Goal: Task Accomplishment & Management: Manage account settings

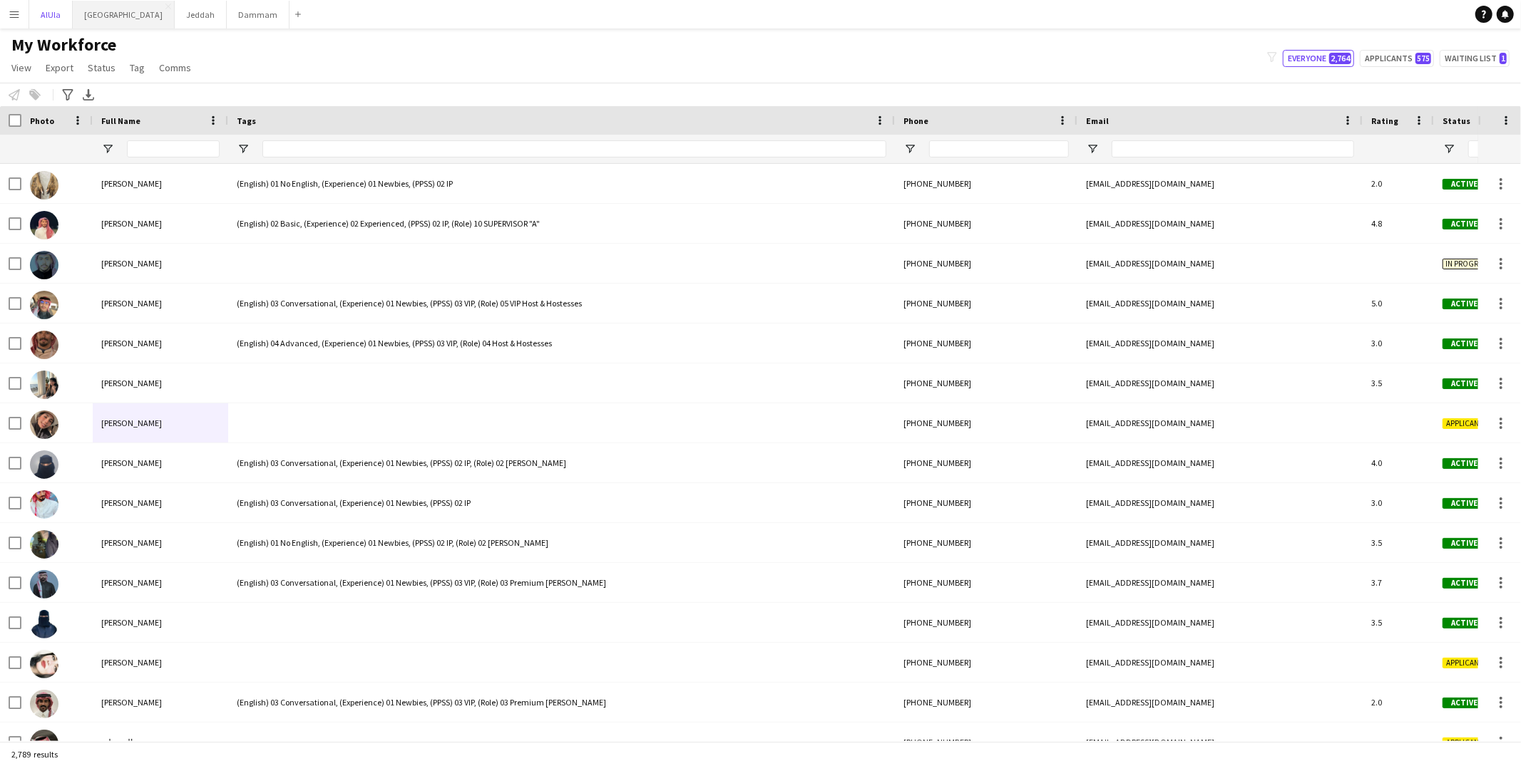
drag, startPoint x: 41, startPoint y: 11, endPoint x: 86, endPoint y: 26, distance: 47.3
click at [41, 14] on button "AlUla Close" at bounding box center [50, 15] width 43 height 28
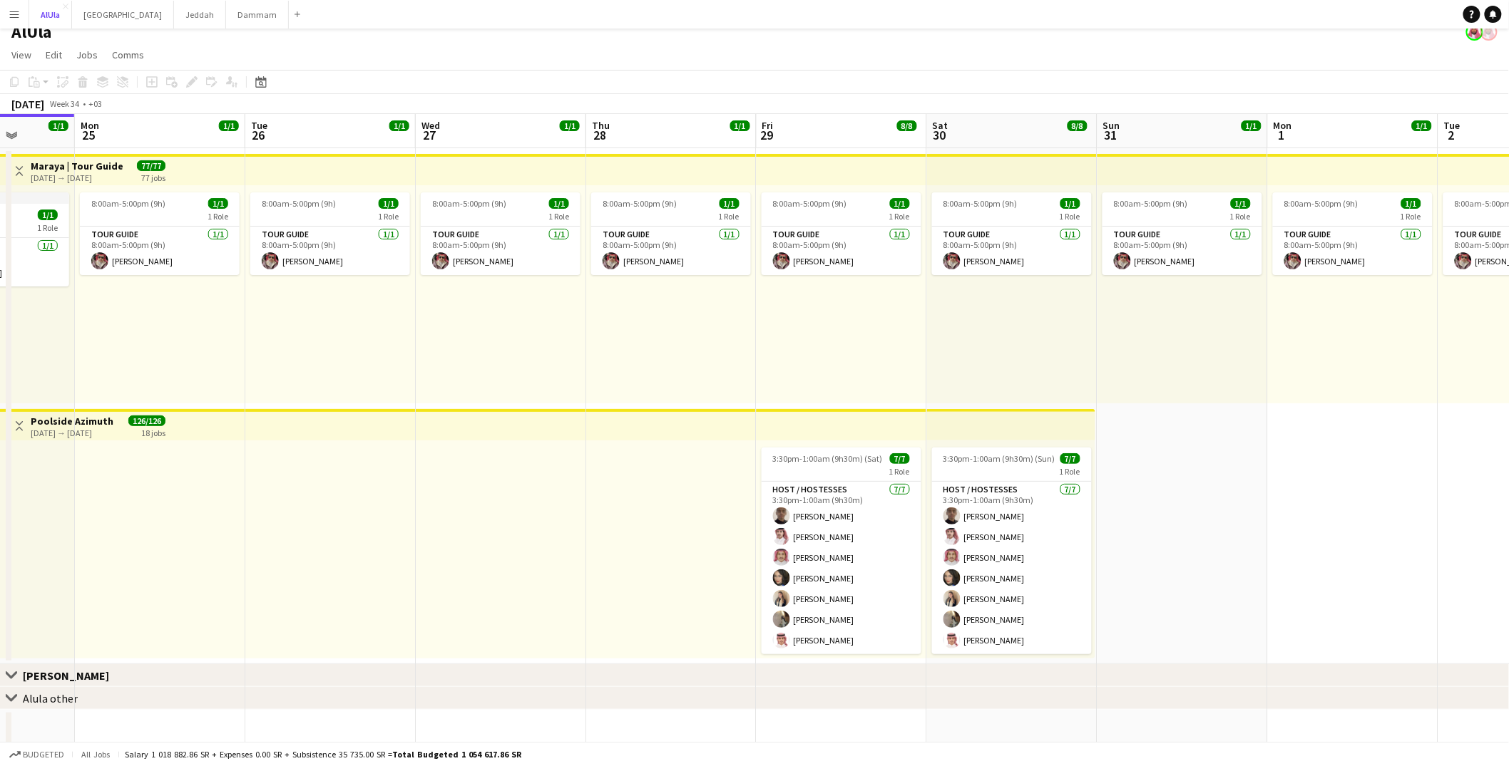
scroll to position [23, 0]
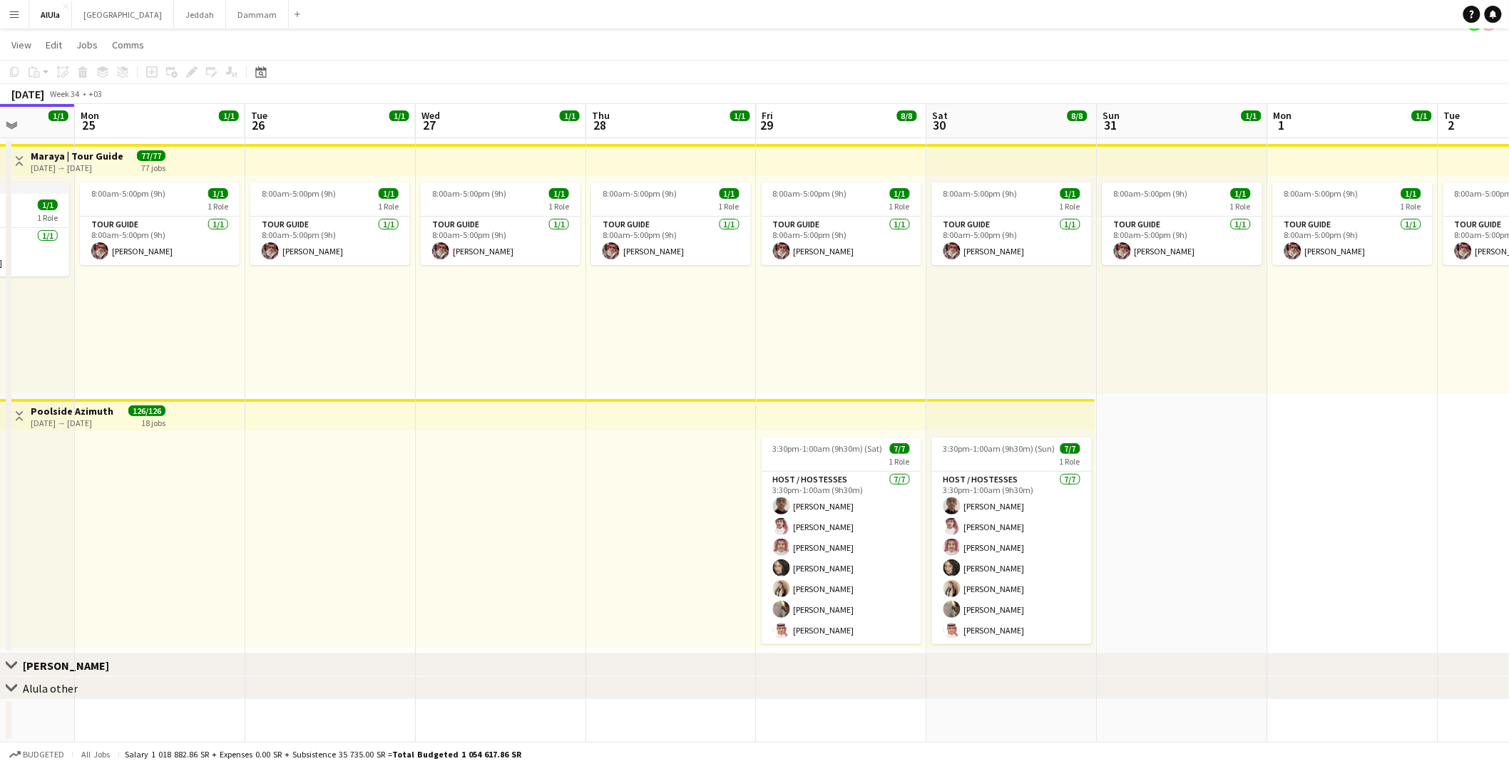
click at [841, 471] on div "Host / Hostesses [DATE] 3:30pm-1:00am (9h30m) [PERSON_NAME] [PERSON_NAME] [PERS…" at bounding box center [841, 557] width 160 height 173
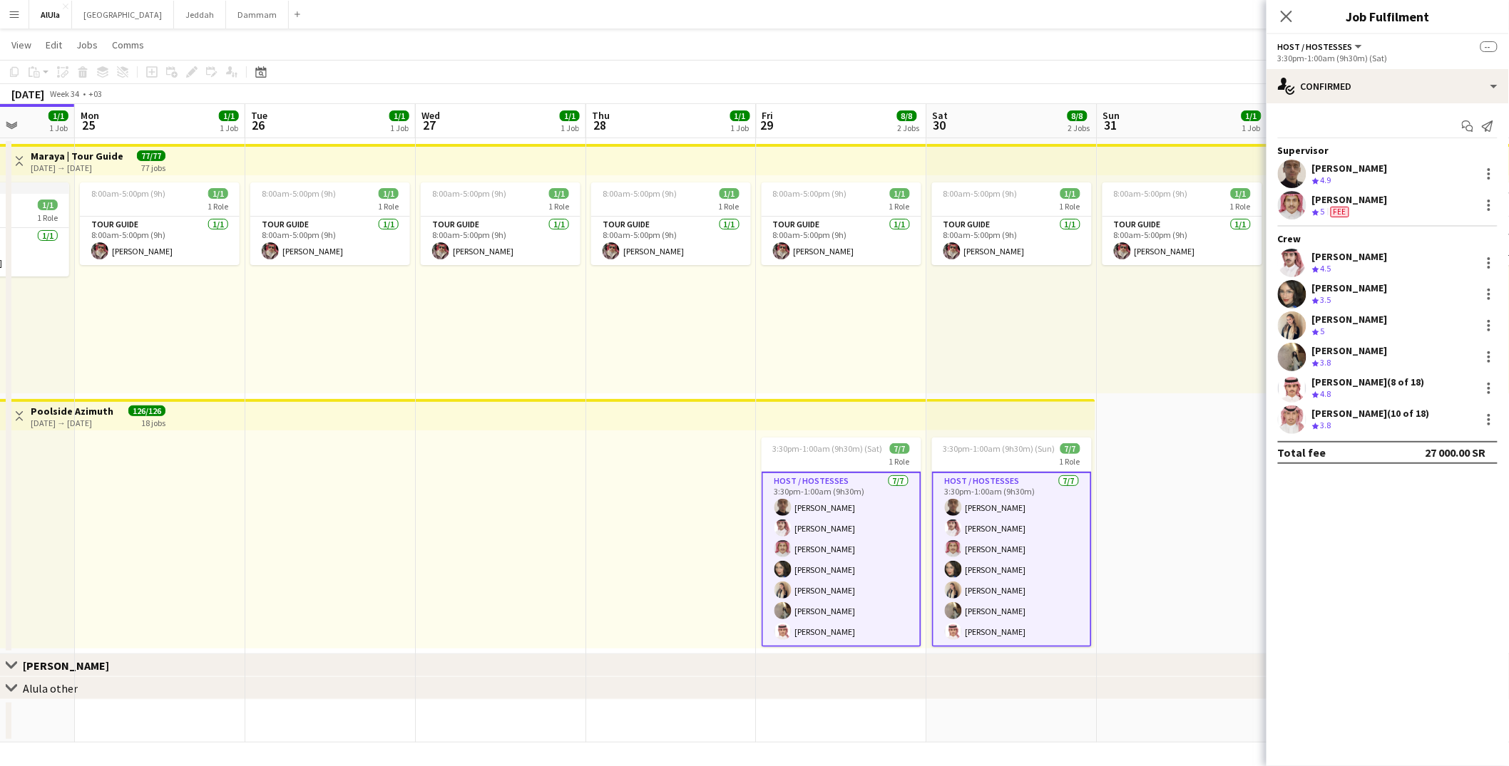
click at [22, 21] on button "Menu" at bounding box center [14, 14] width 29 height 29
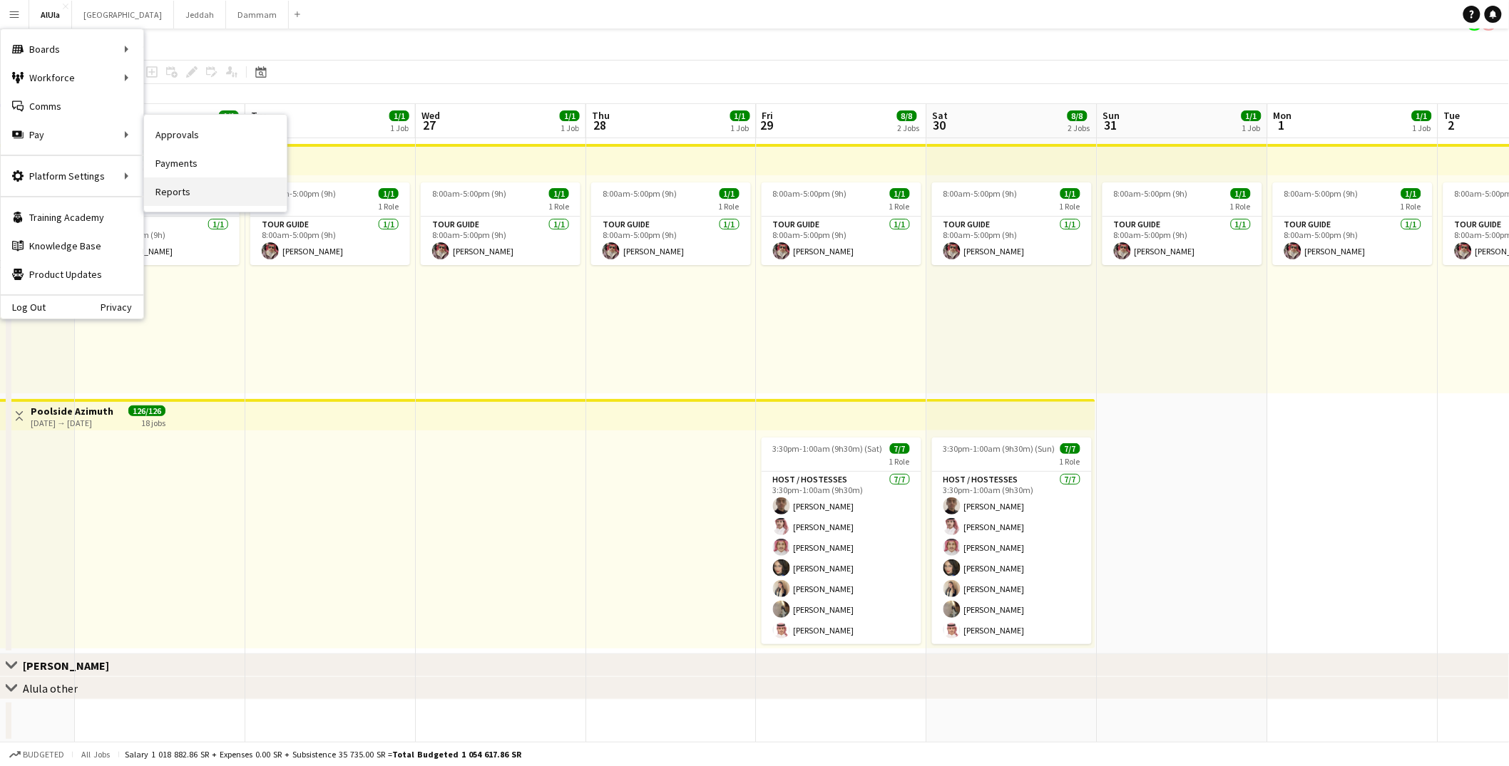
click at [190, 185] on link "Reports" at bounding box center [215, 192] width 143 height 29
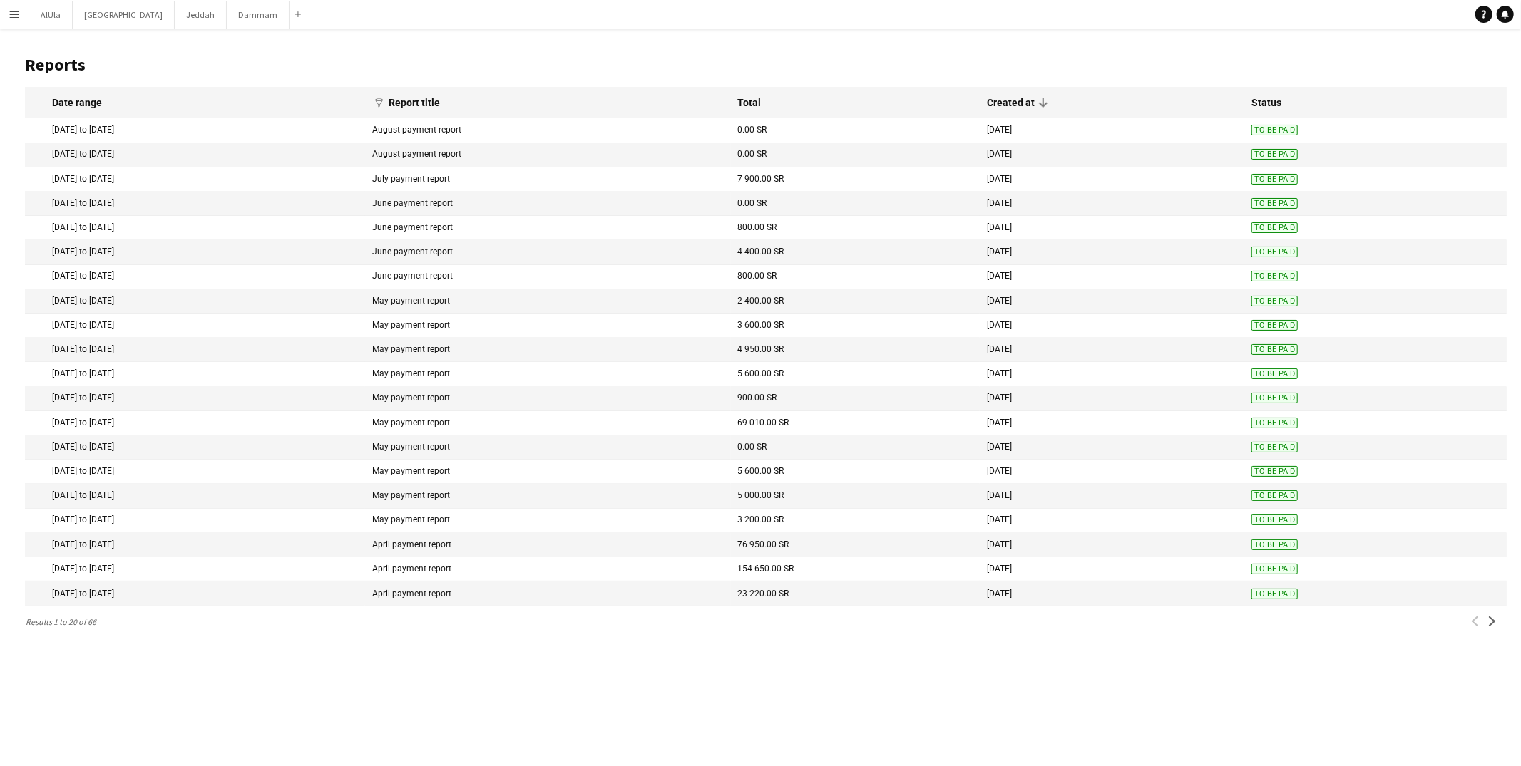
click at [18, 22] on button "Menu" at bounding box center [14, 14] width 29 height 29
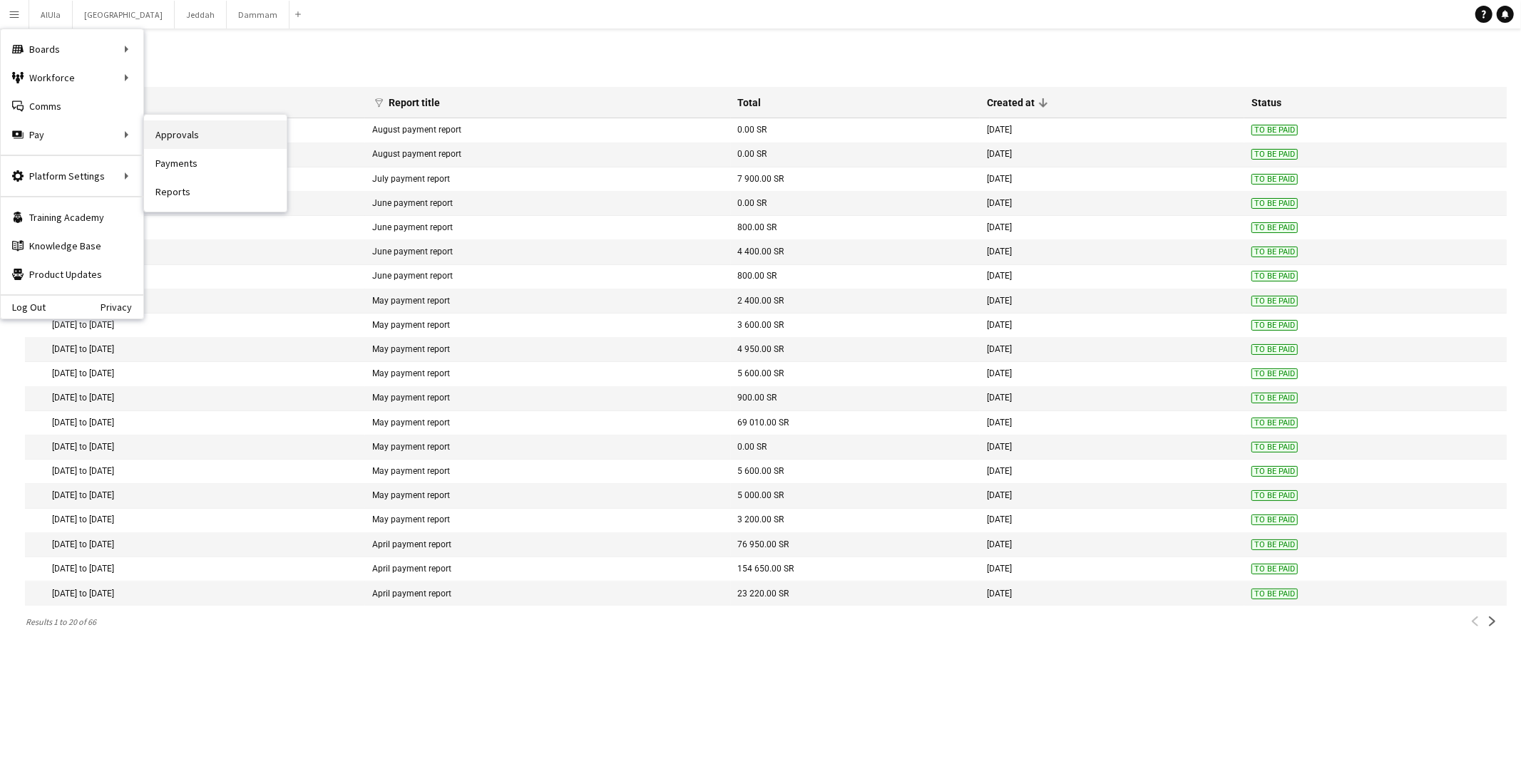
click at [176, 141] on link "Approvals" at bounding box center [215, 134] width 143 height 29
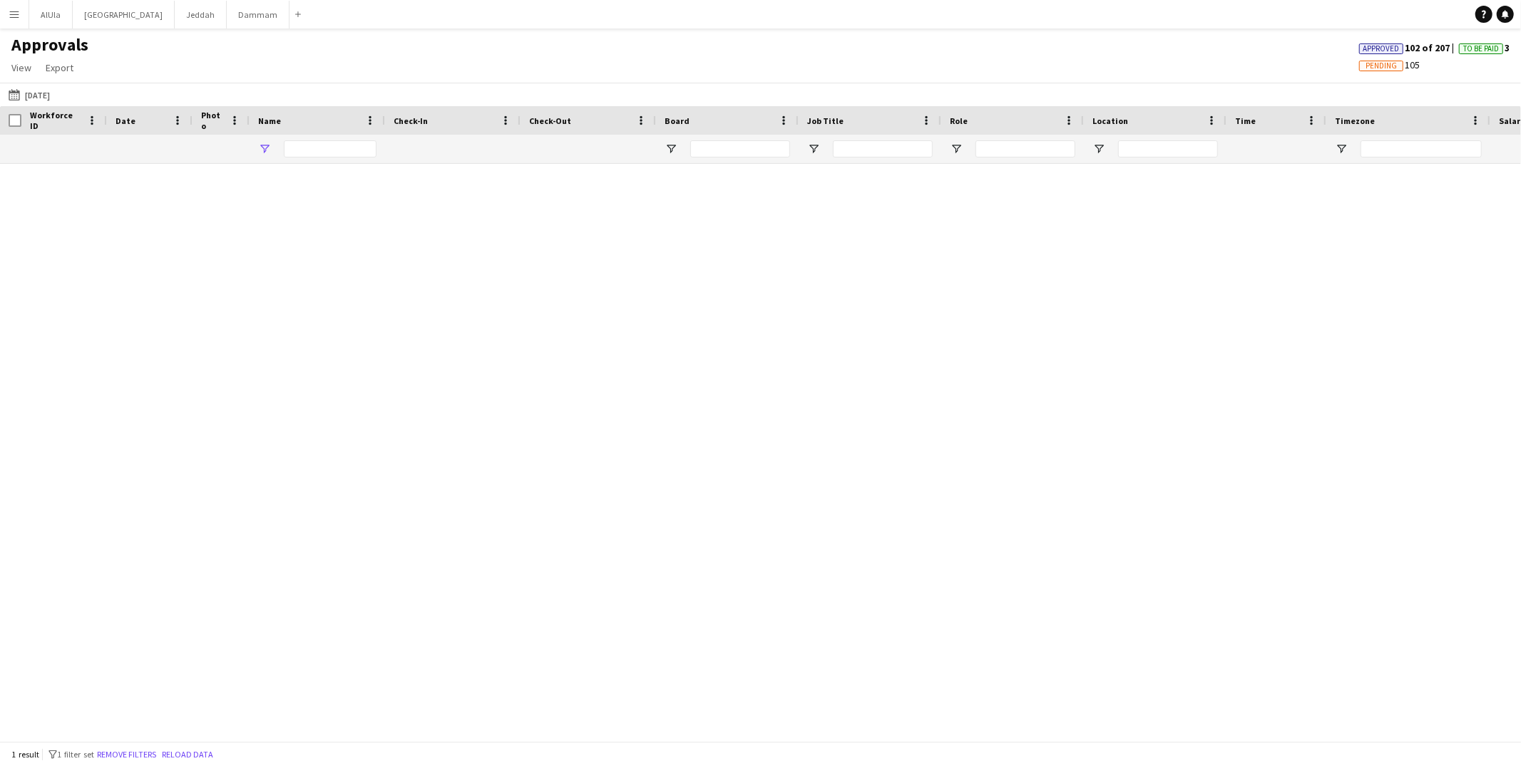
type input "****"
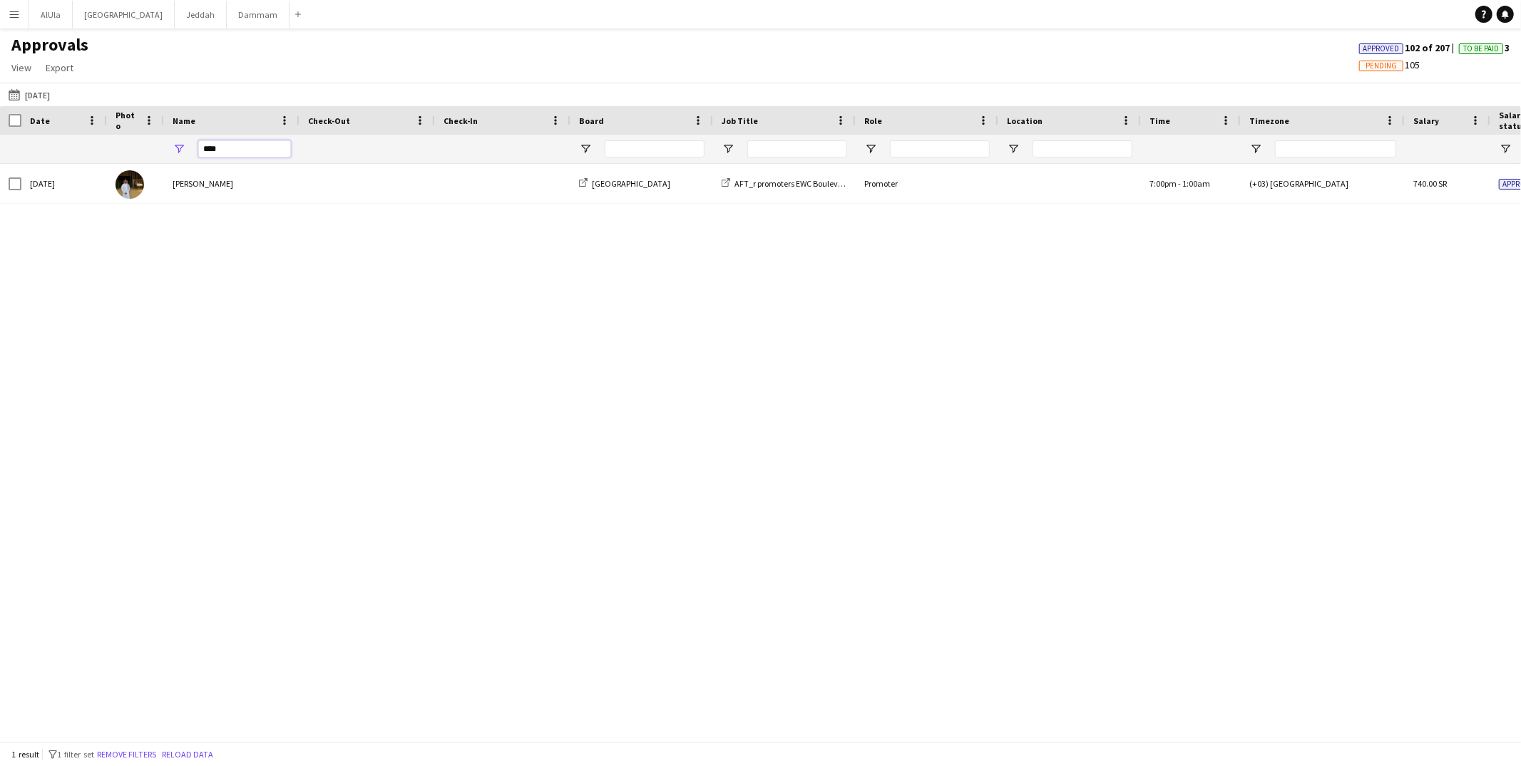
click at [239, 143] on input "****" at bounding box center [244, 148] width 93 height 17
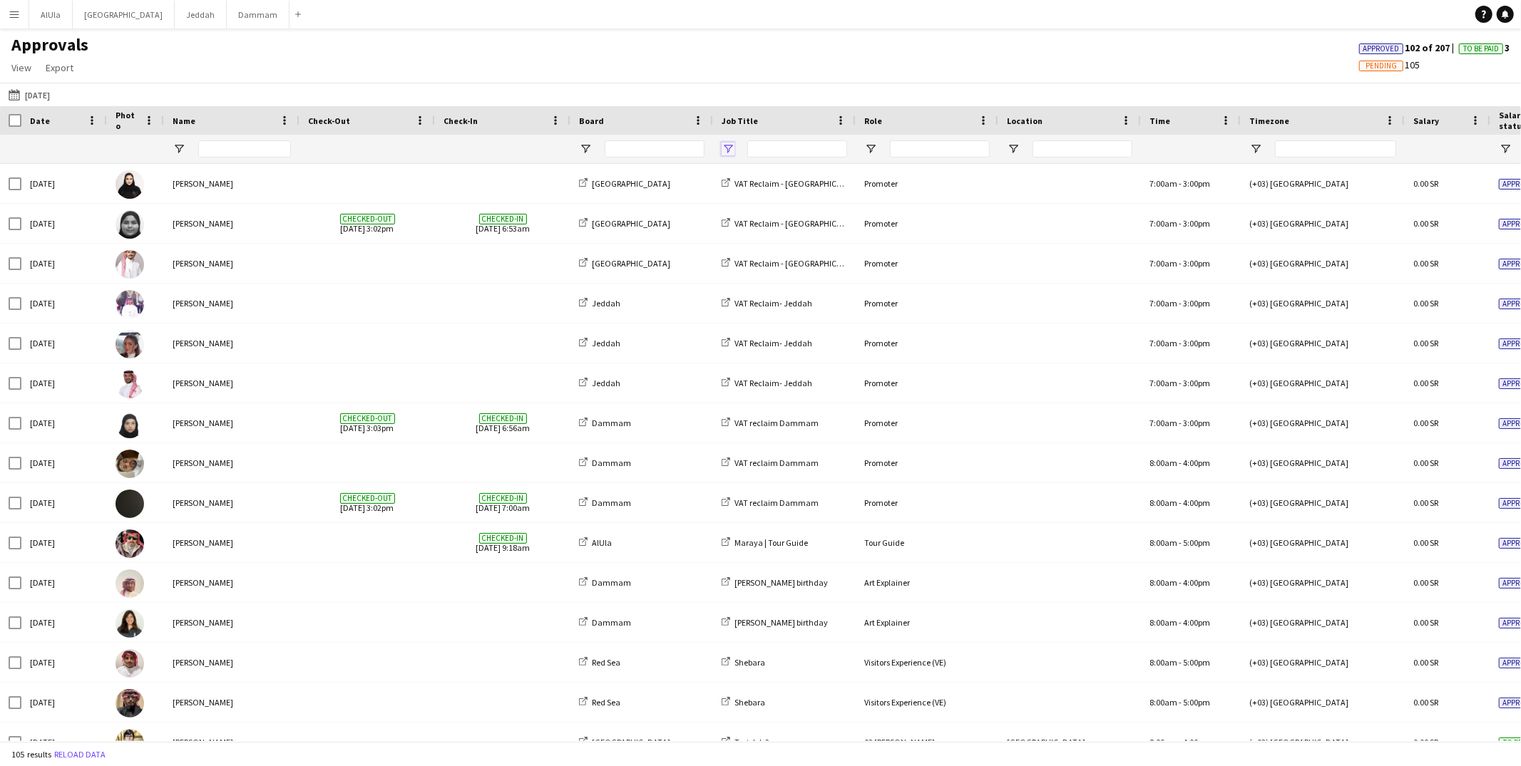
click at [729, 152] on span "Open Filter Menu" at bounding box center [727, 149] width 13 height 13
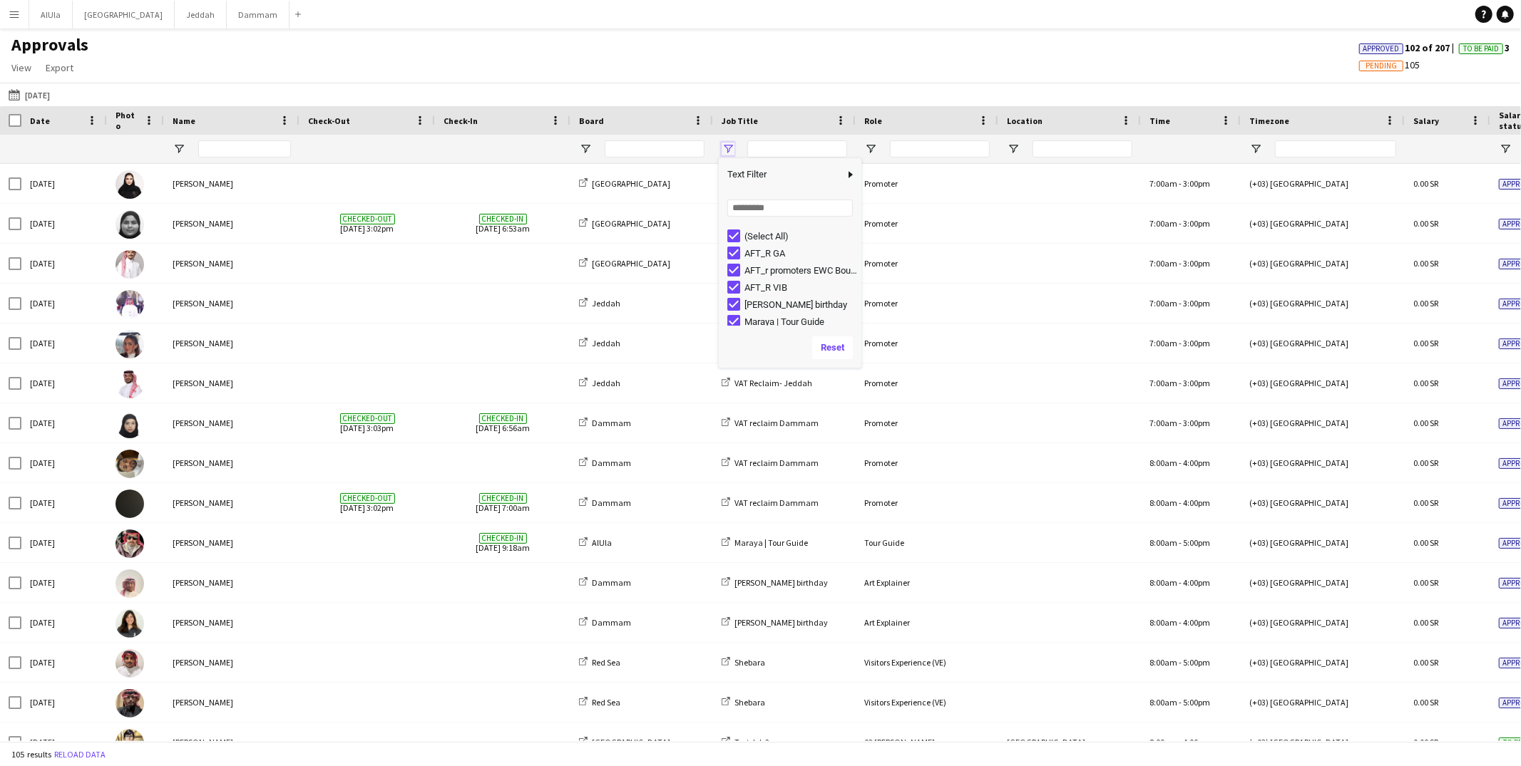
click at [732, 144] on span "Open Filter Menu" at bounding box center [727, 149] width 13 height 13
click at [587, 147] on span "Open Filter Menu" at bounding box center [585, 149] width 13 height 13
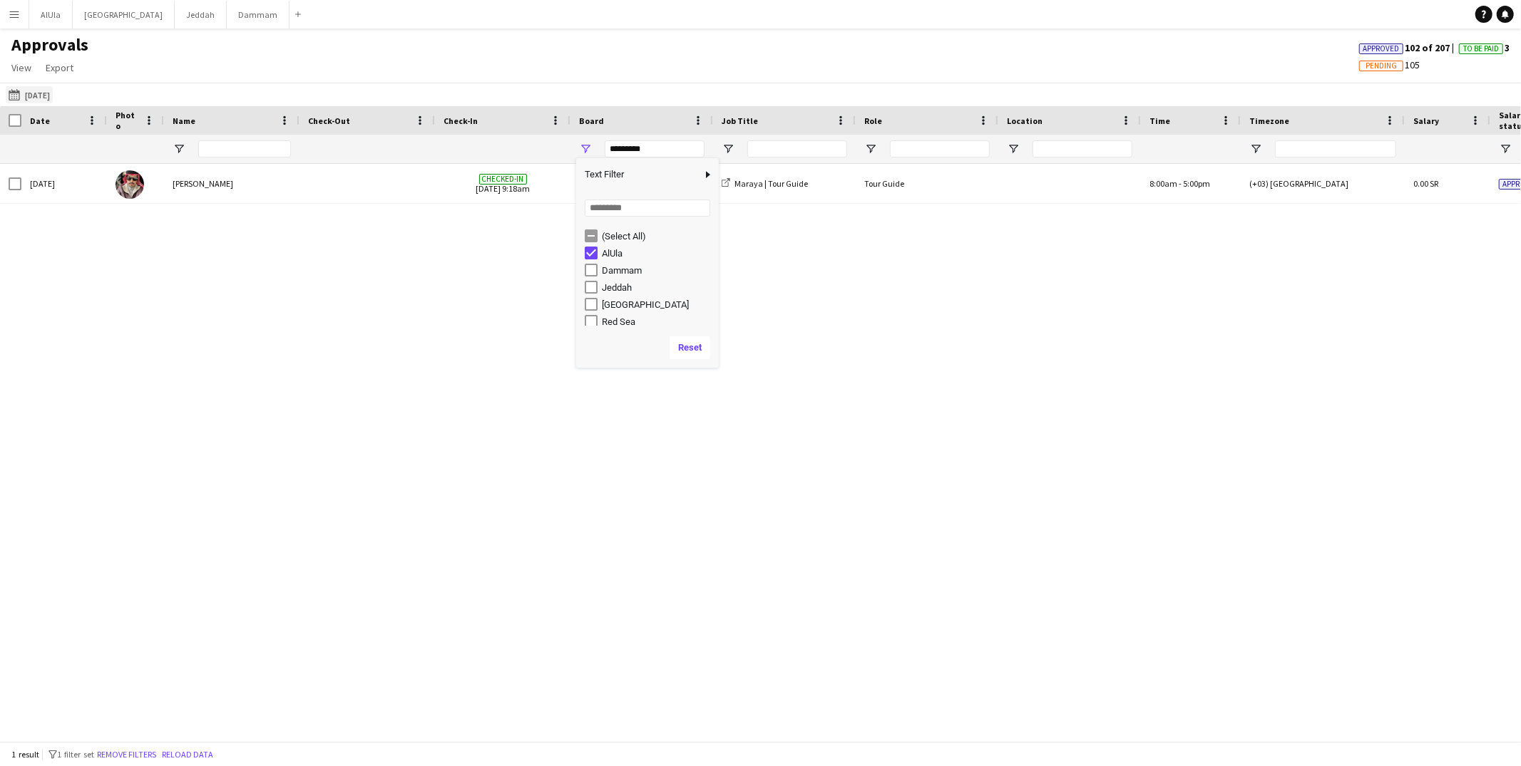
click at [33, 90] on button "[DATE] [DATE]" at bounding box center [29, 94] width 47 height 17
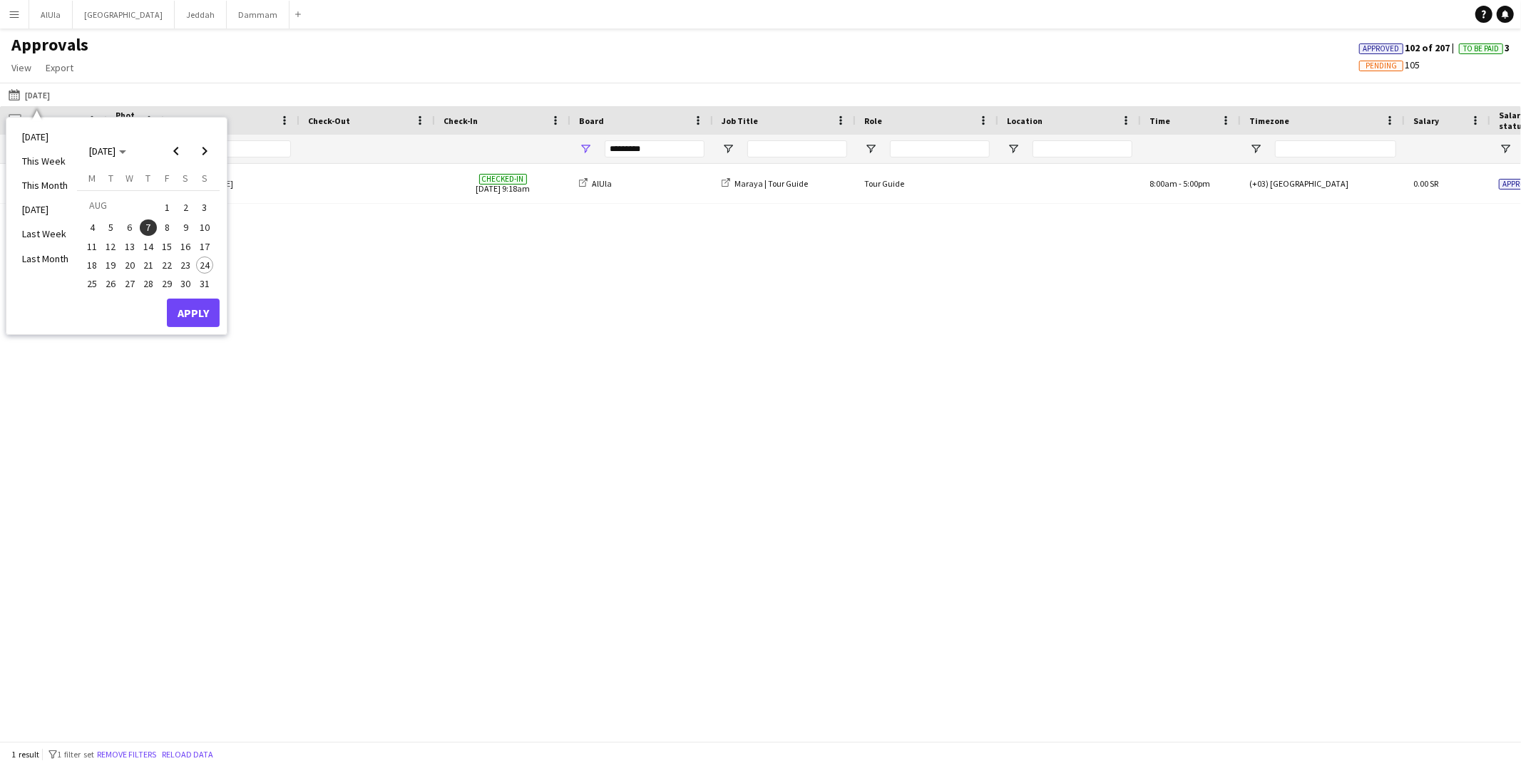
click at [189, 280] on span "30" at bounding box center [186, 283] width 17 height 17
click at [197, 304] on button "Apply" at bounding box center [193, 313] width 53 height 29
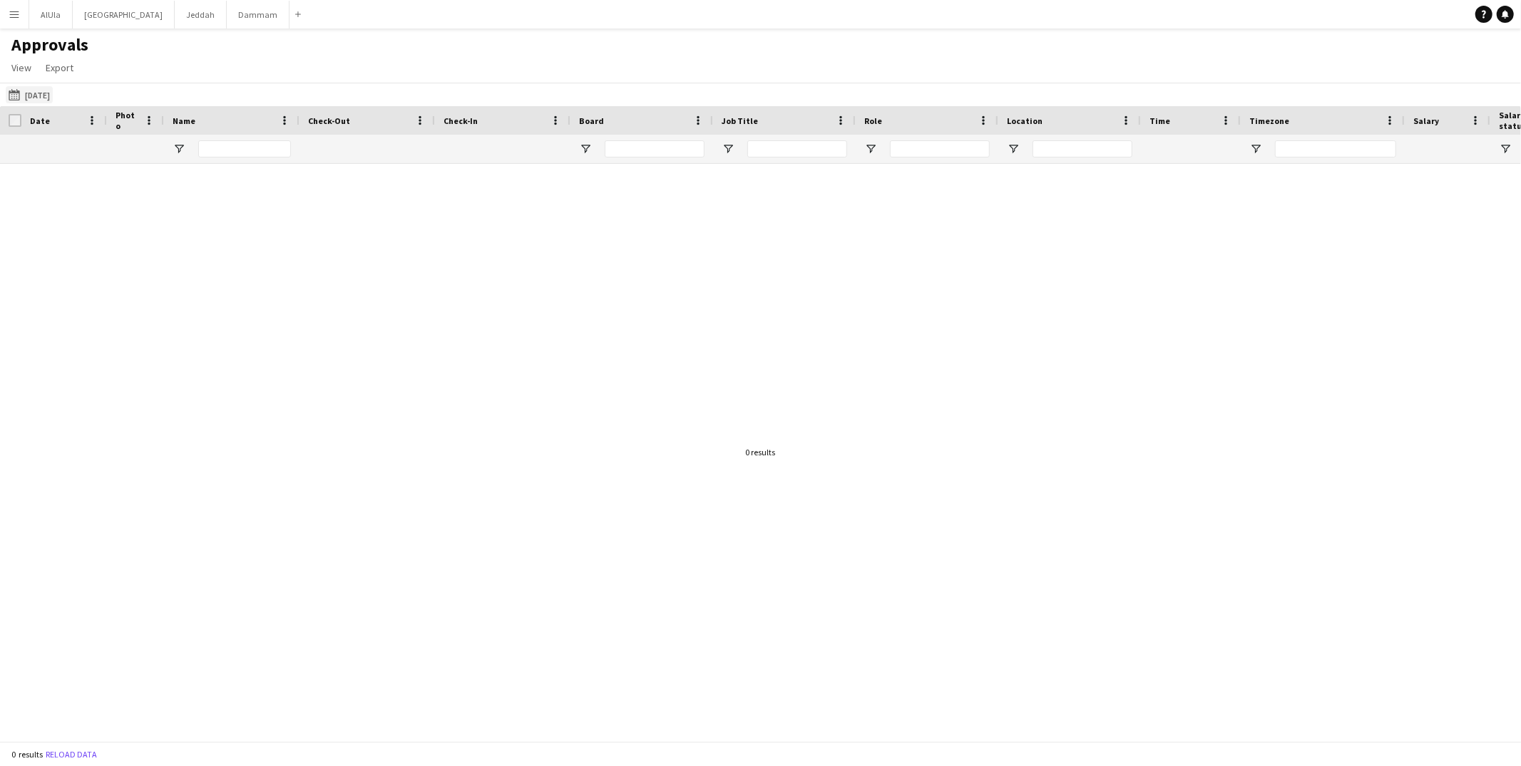
click at [44, 96] on button "[DATE] [DATE]" at bounding box center [29, 94] width 47 height 17
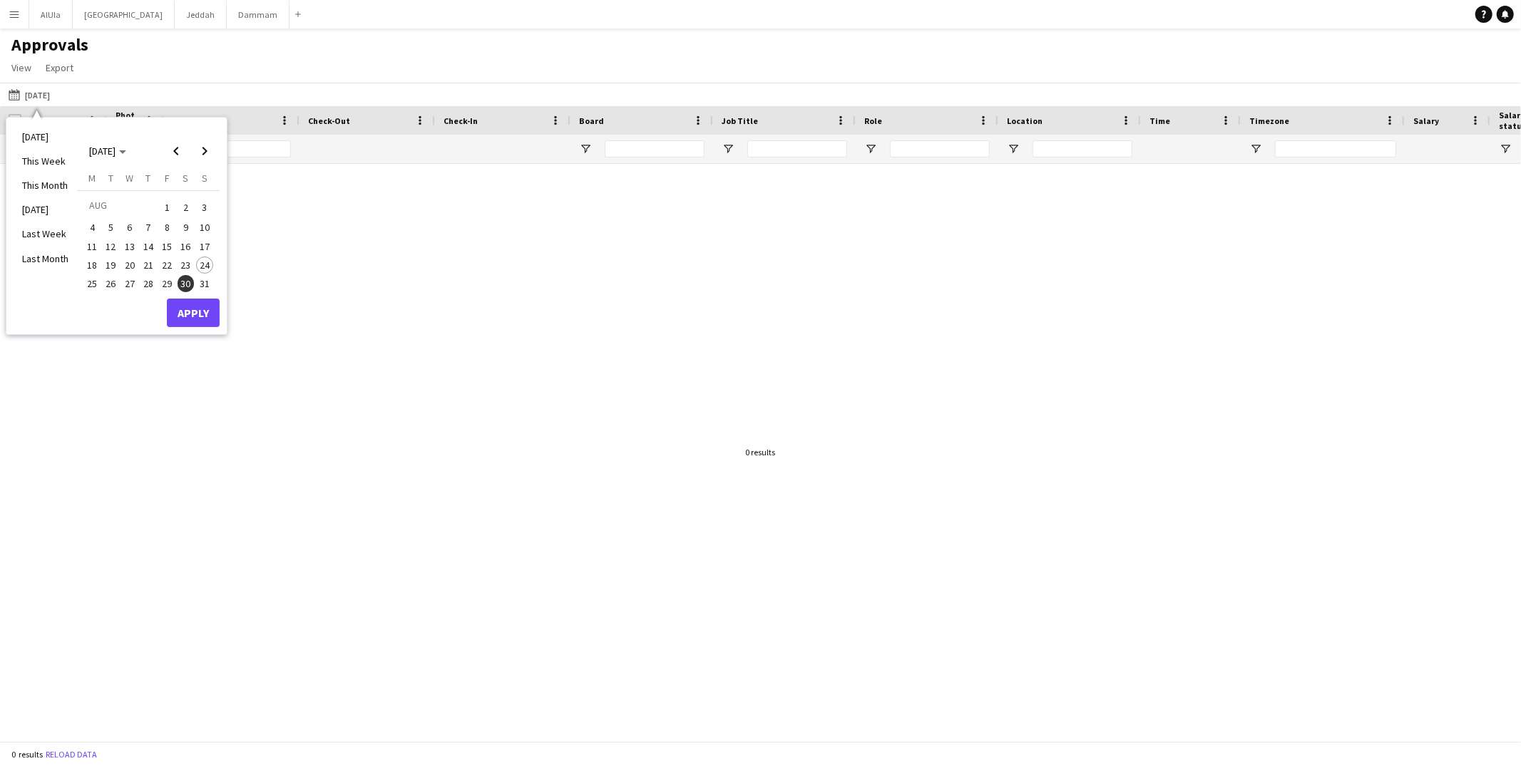
click at [164, 277] on span "29" at bounding box center [166, 283] width 17 height 17
click at [182, 303] on button "Apply" at bounding box center [193, 313] width 53 height 29
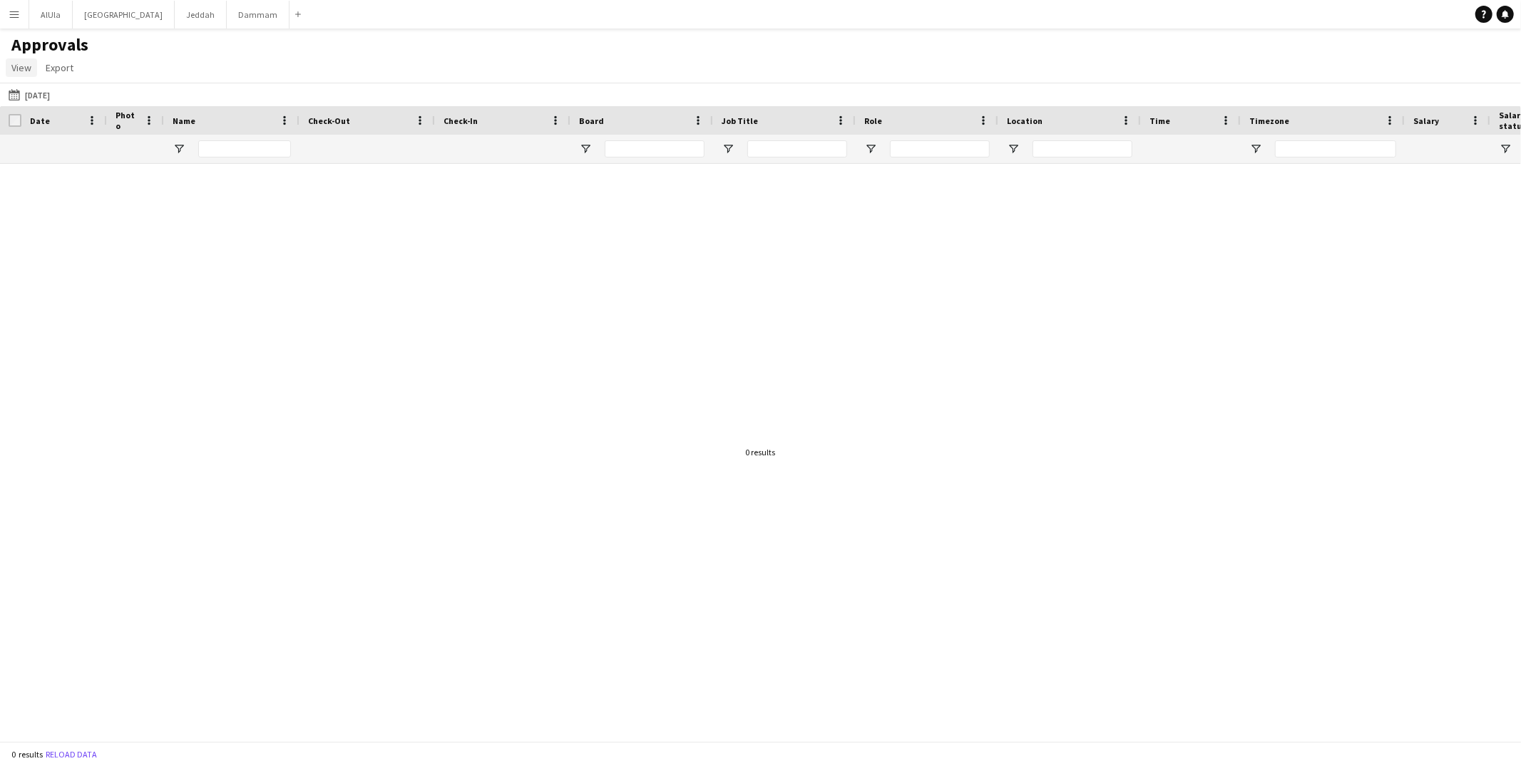
click at [24, 71] on span "View" at bounding box center [21, 67] width 20 height 13
click at [148, 68] on div "Approvals View Customise view Customise filters Reset Filters Reset View Reset …" at bounding box center [760, 58] width 1521 height 48
click at [52, 96] on button "[DATE] [DATE]" at bounding box center [29, 94] width 47 height 17
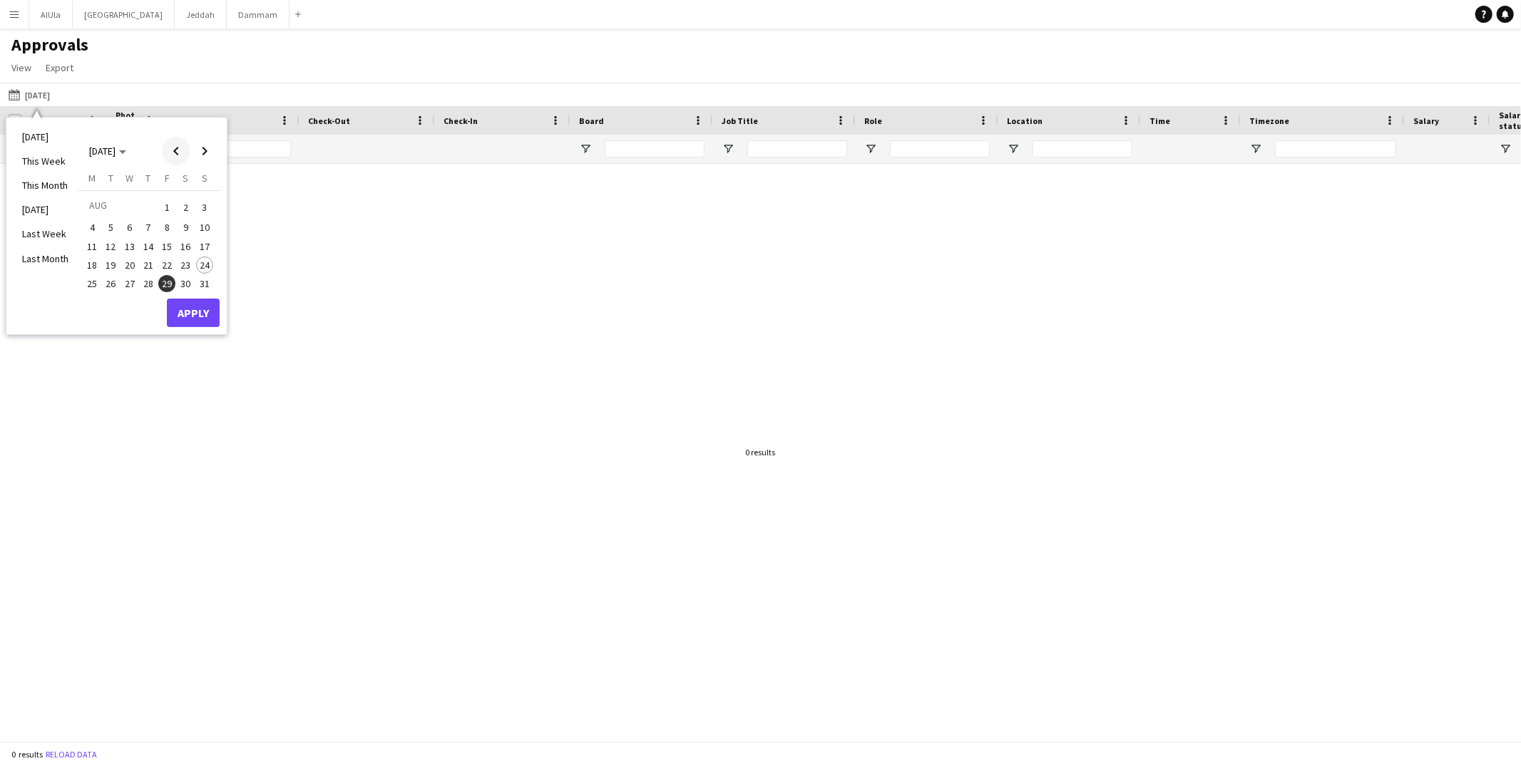
click at [172, 154] on span "Previous month" at bounding box center [176, 151] width 29 height 29
click at [148, 260] on span "17" at bounding box center [148, 261] width 17 height 17
click at [185, 320] on button "Apply" at bounding box center [193, 328] width 53 height 29
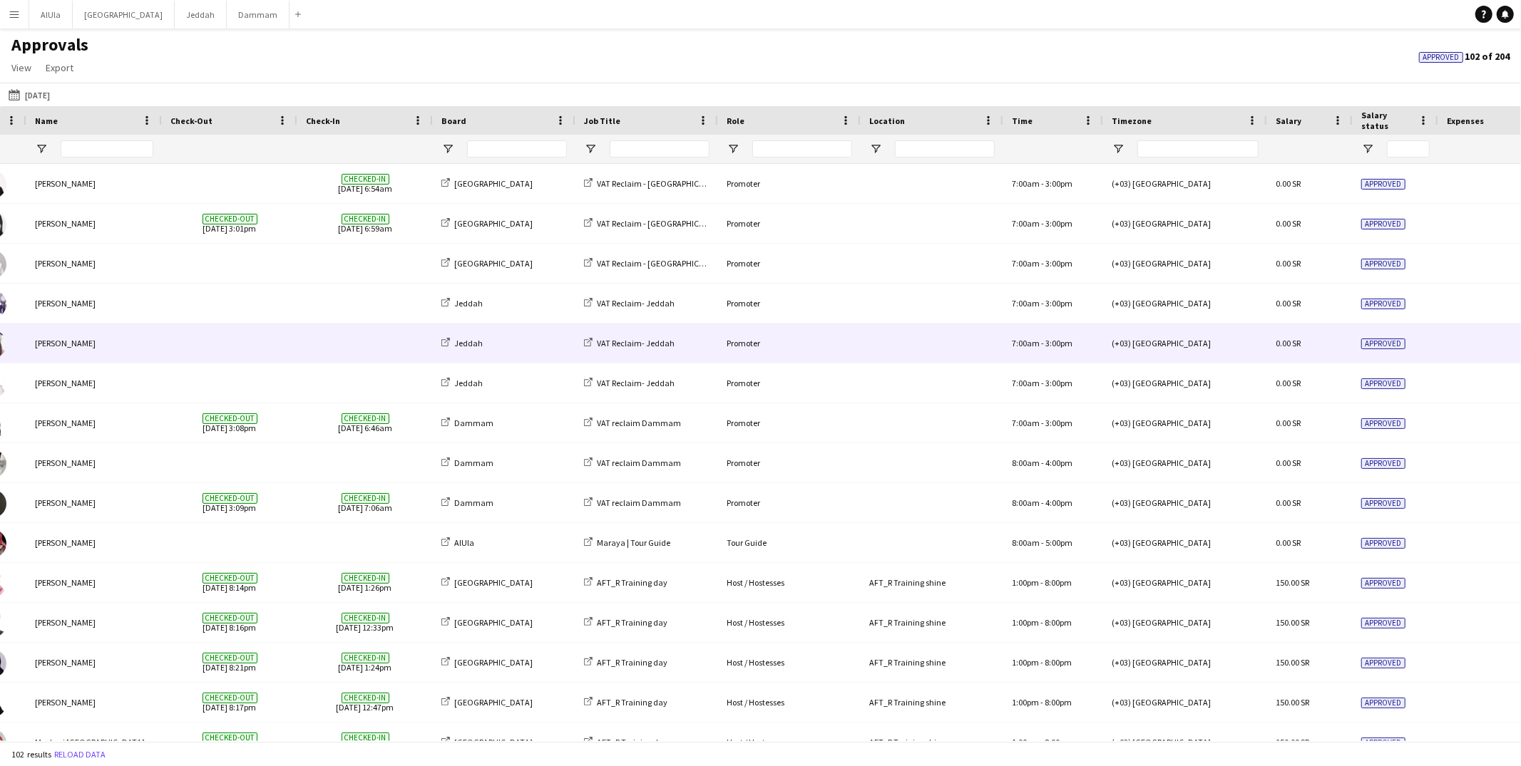
scroll to position [0, 240]
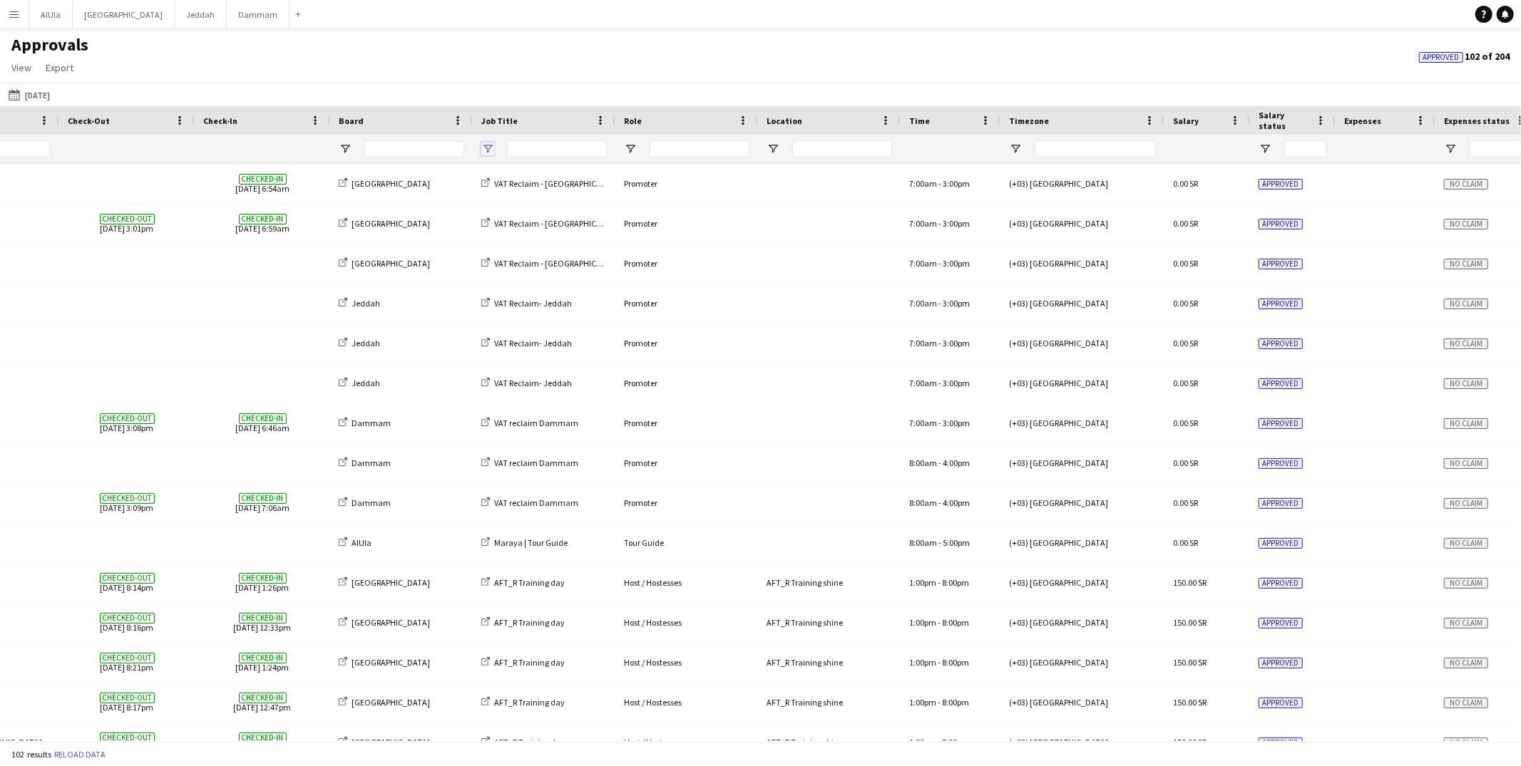
click at [485, 148] on span "Open Filter Menu" at bounding box center [487, 149] width 13 height 13
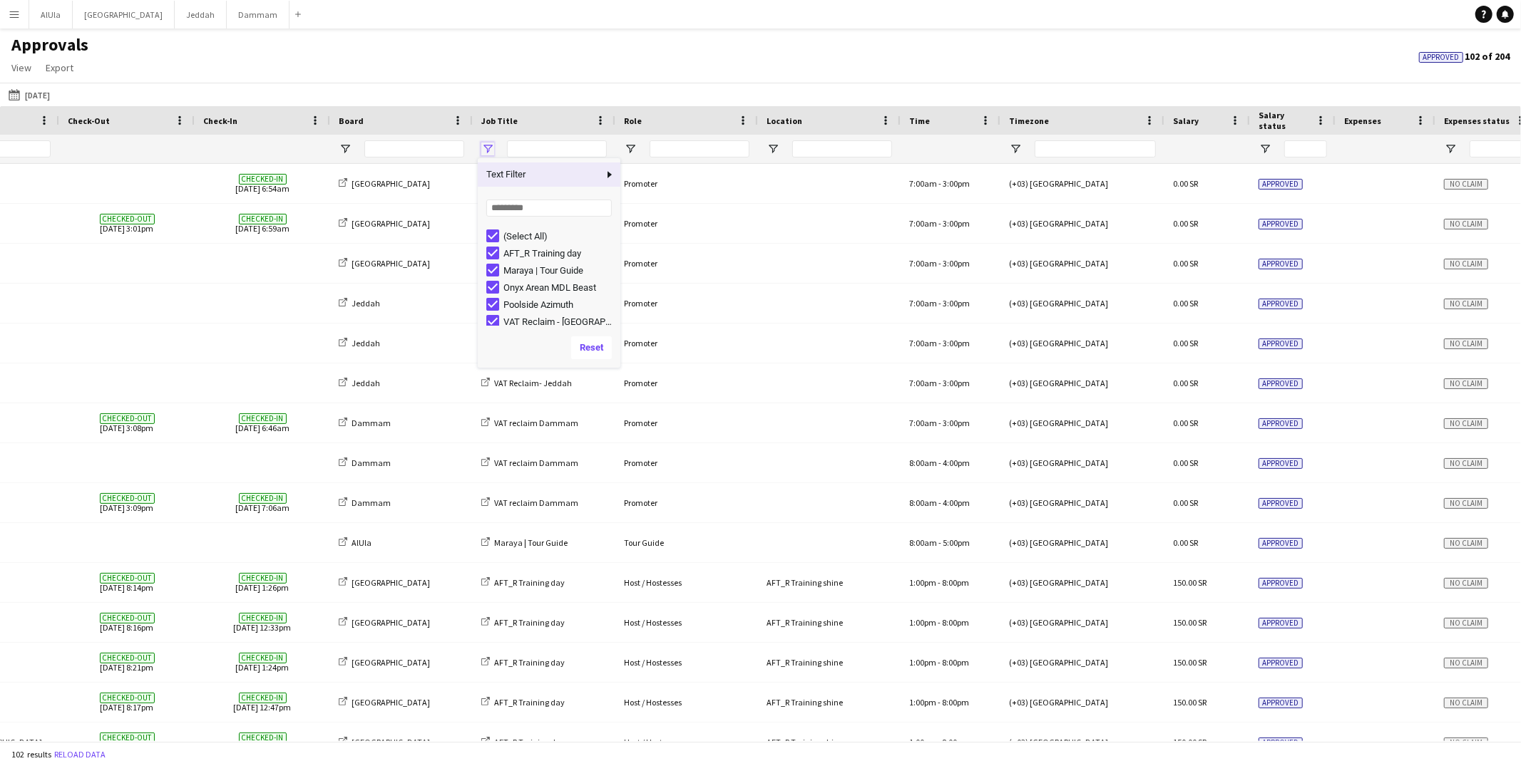
click at [485, 148] on span "Open Filter Menu" at bounding box center [487, 149] width 13 height 13
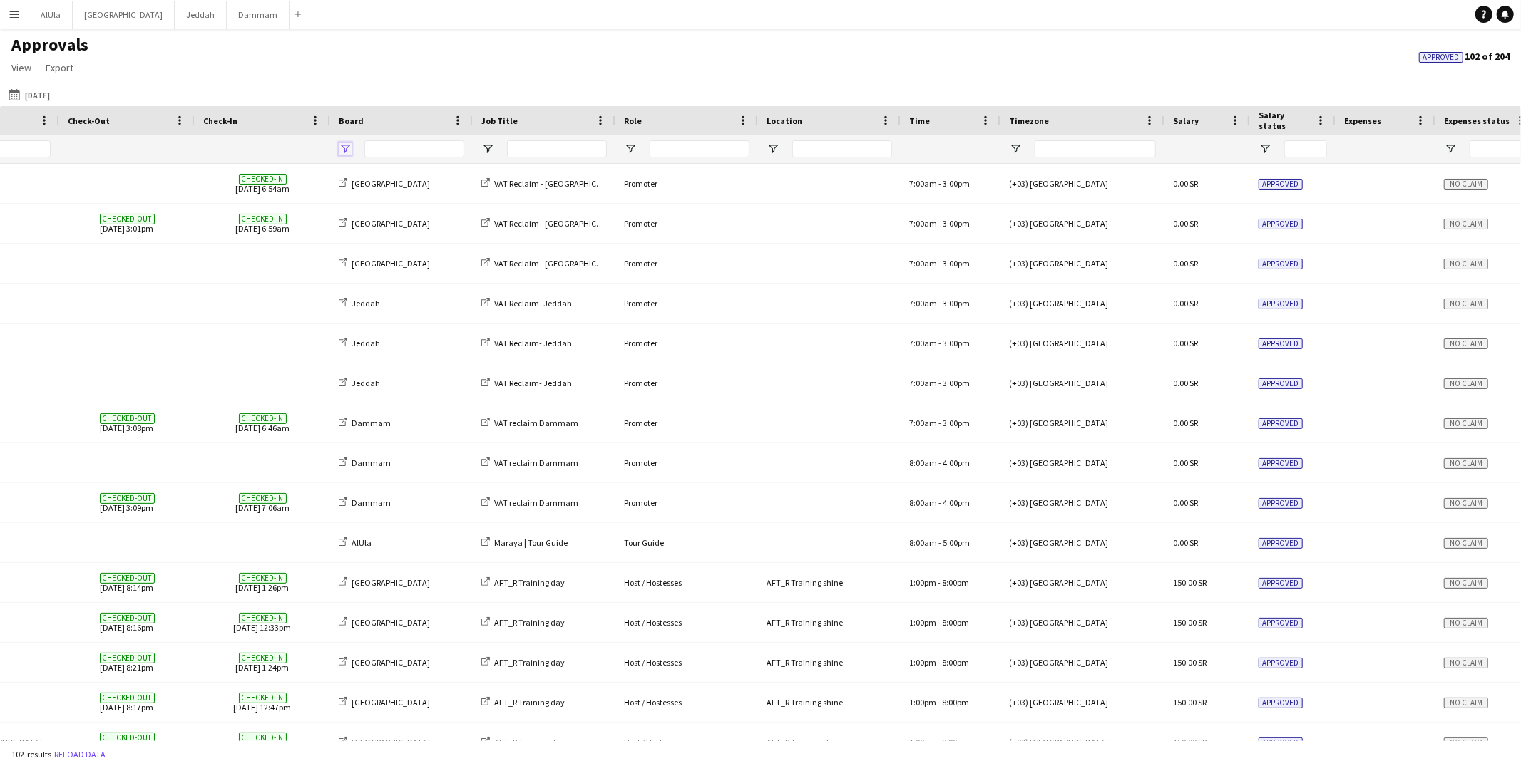
click at [339, 153] on span "Open Filter Menu" at bounding box center [345, 149] width 13 height 13
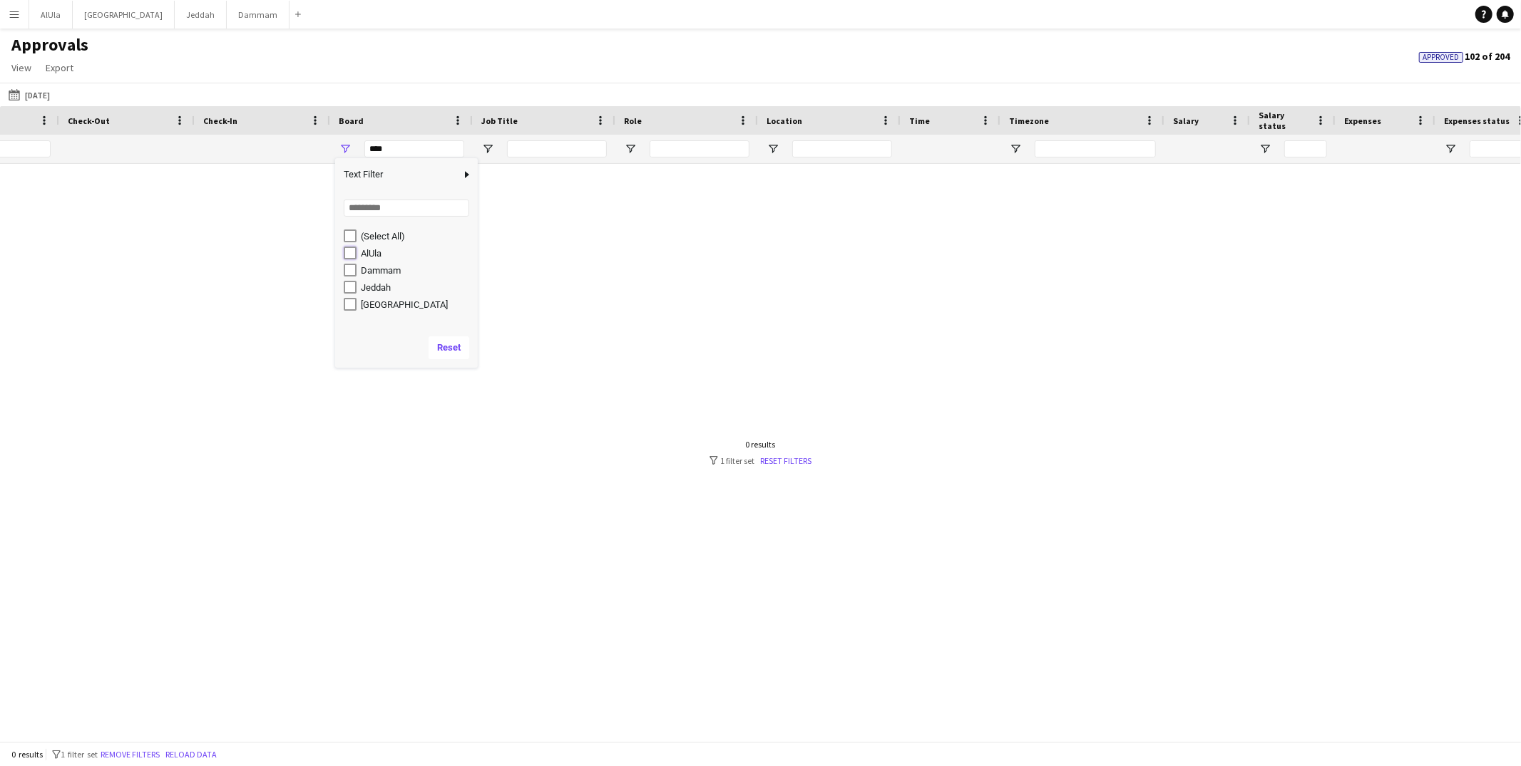
type input "*********"
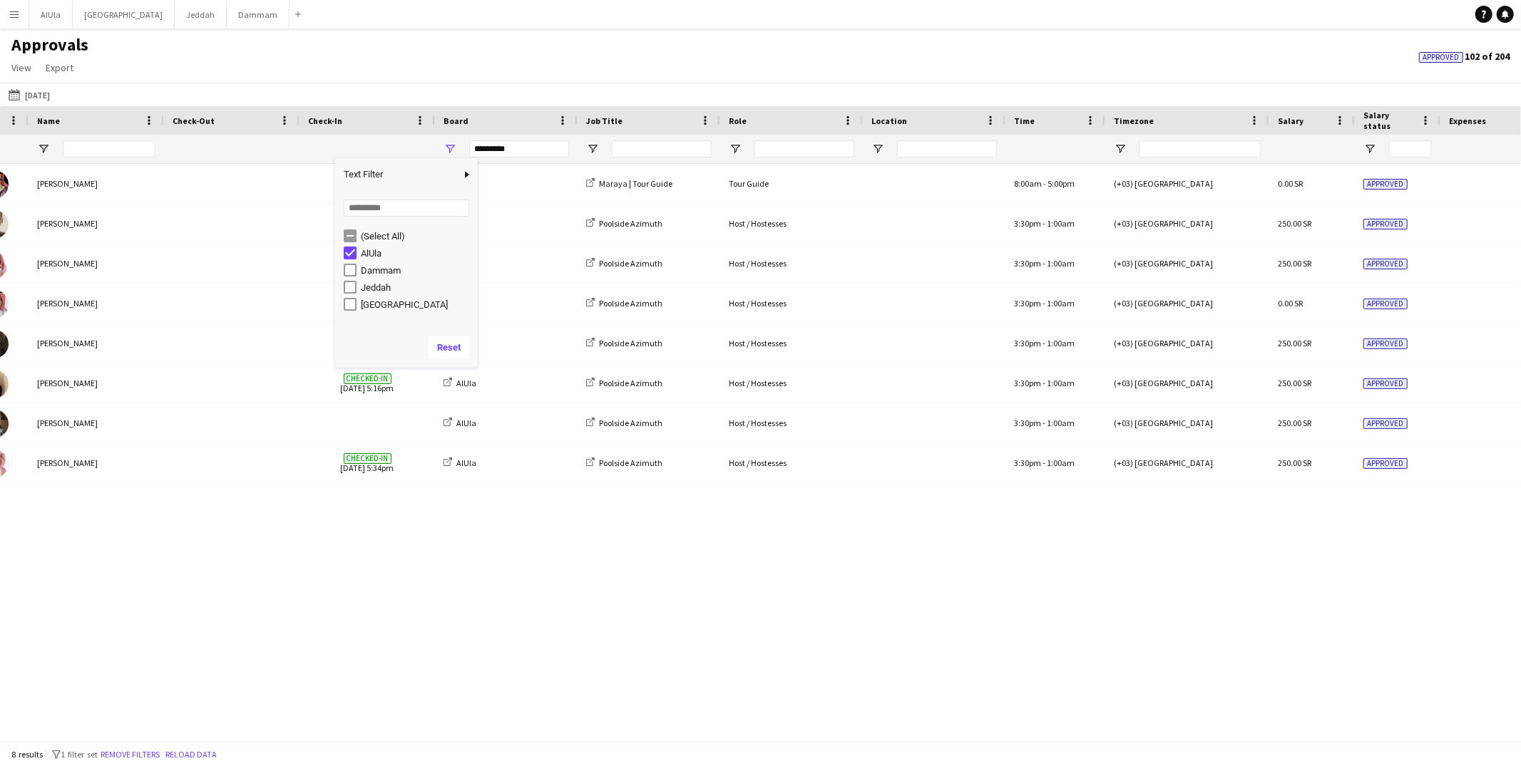
scroll to position [0, 0]
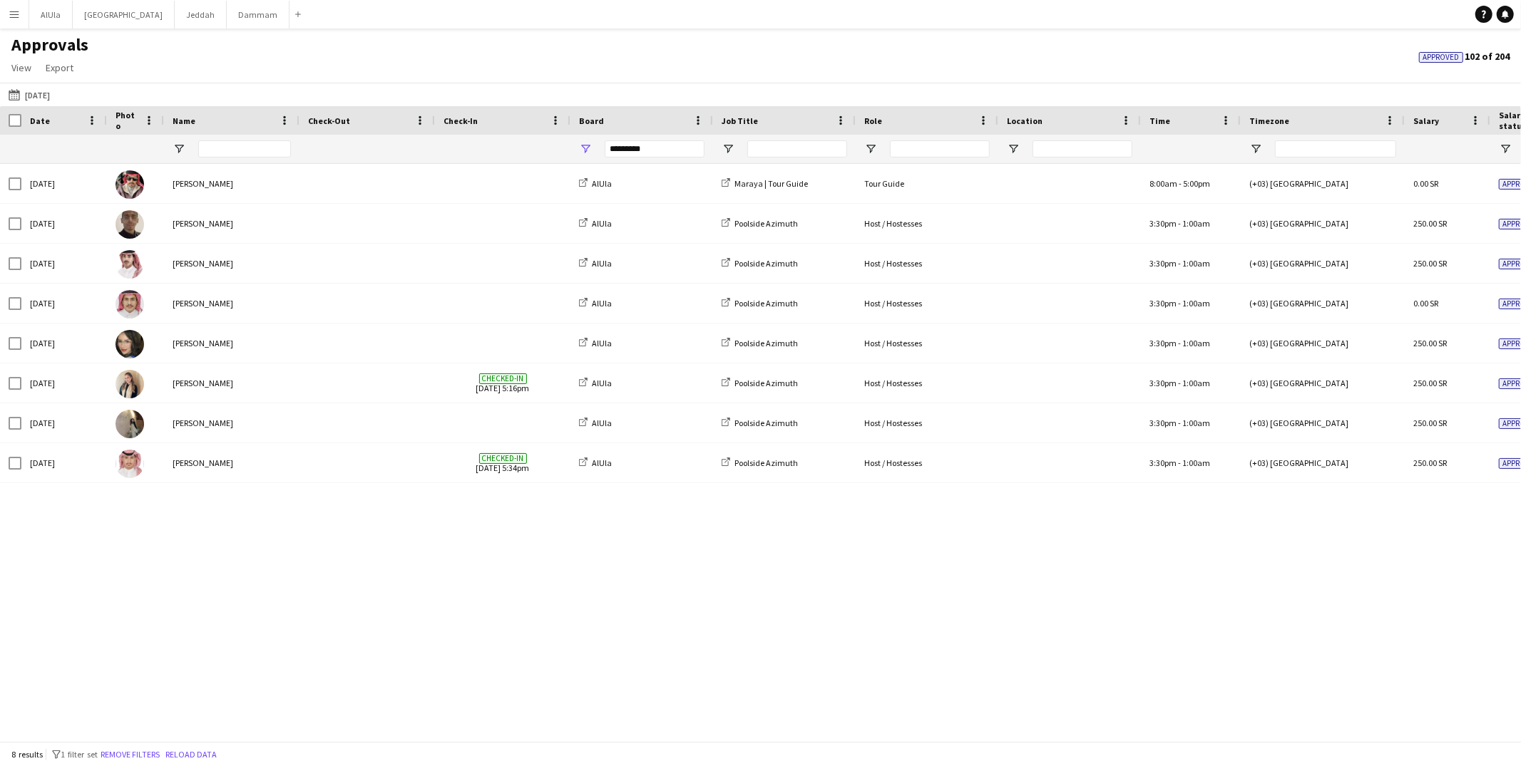
click at [143, 575] on div "[DATE] [PERSON_NAME] [GEOGRAPHIC_DATA][PERSON_NAME] | Tour Guide Tour Guide 8:0…" at bounding box center [760, 452] width 1521 height 577
click at [41, 96] on button "[DATE] [DATE]" at bounding box center [29, 94] width 47 height 17
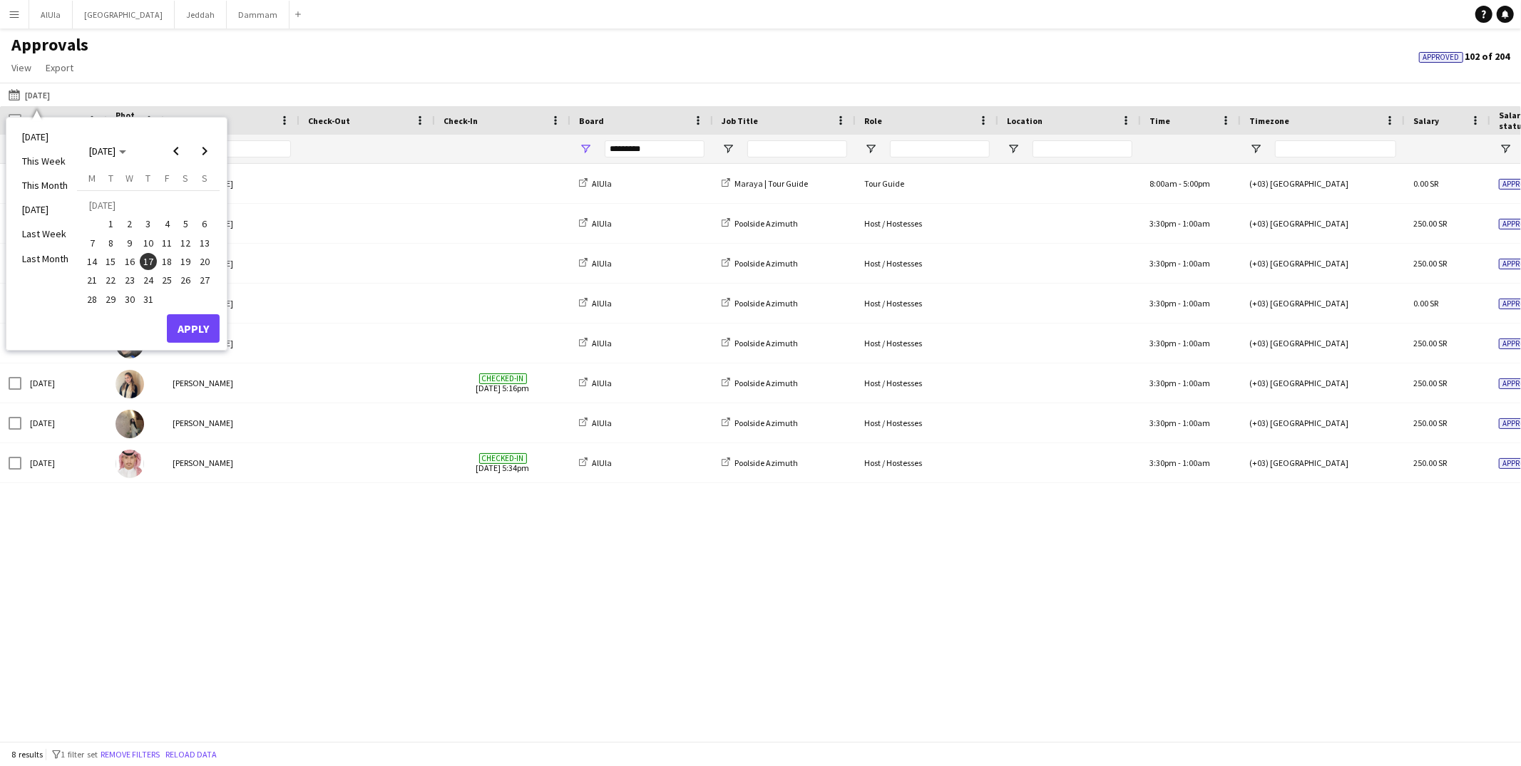
click at [159, 277] on span "25" at bounding box center [166, 280] width 17 height 17
click at [185, 331] on button "Apply" at bounding box center [193, 328] width 53 height 29
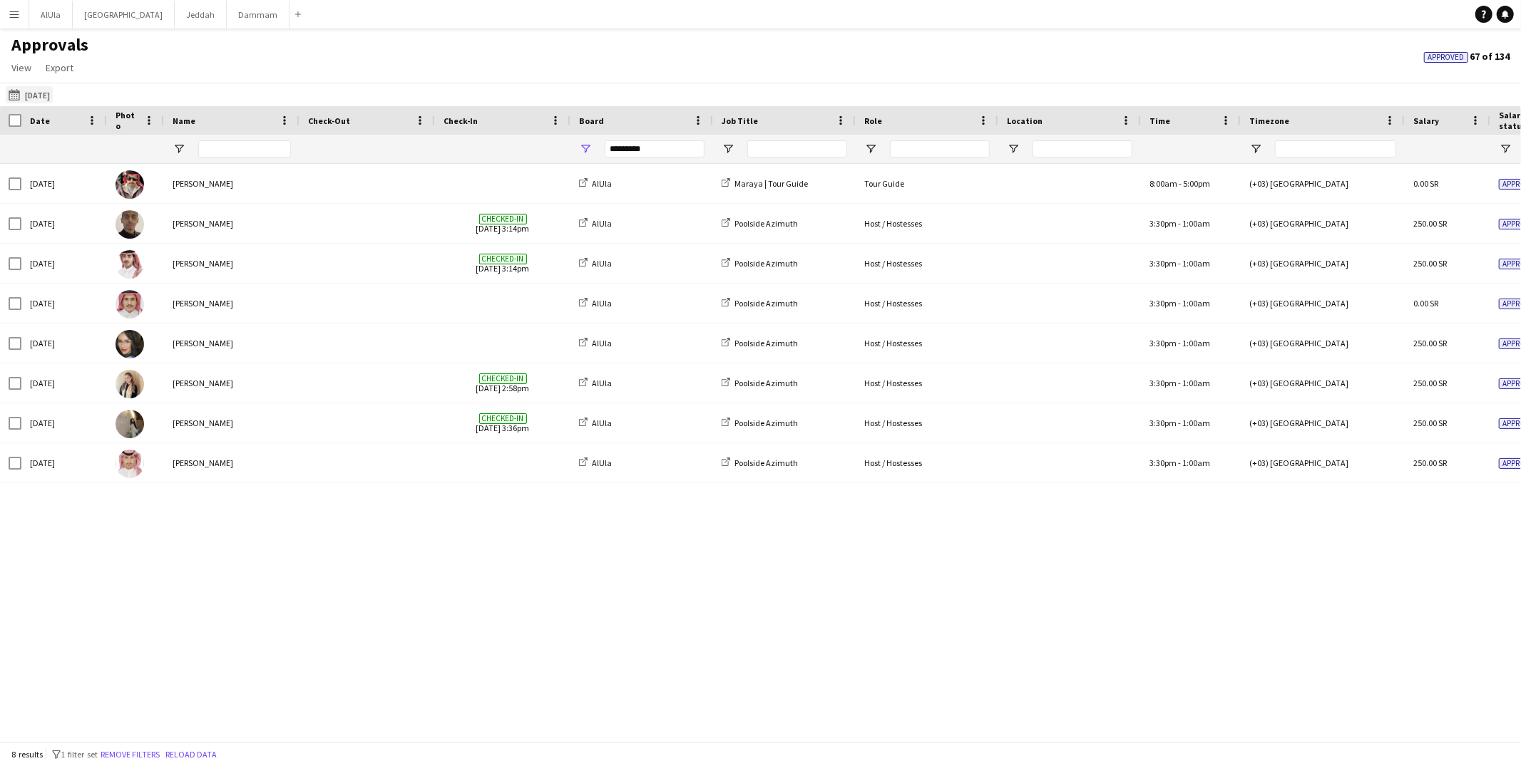
click at [44, 101] on button "[DATE] [DATE]" at bounding box center [29, 94] width 47 height 17
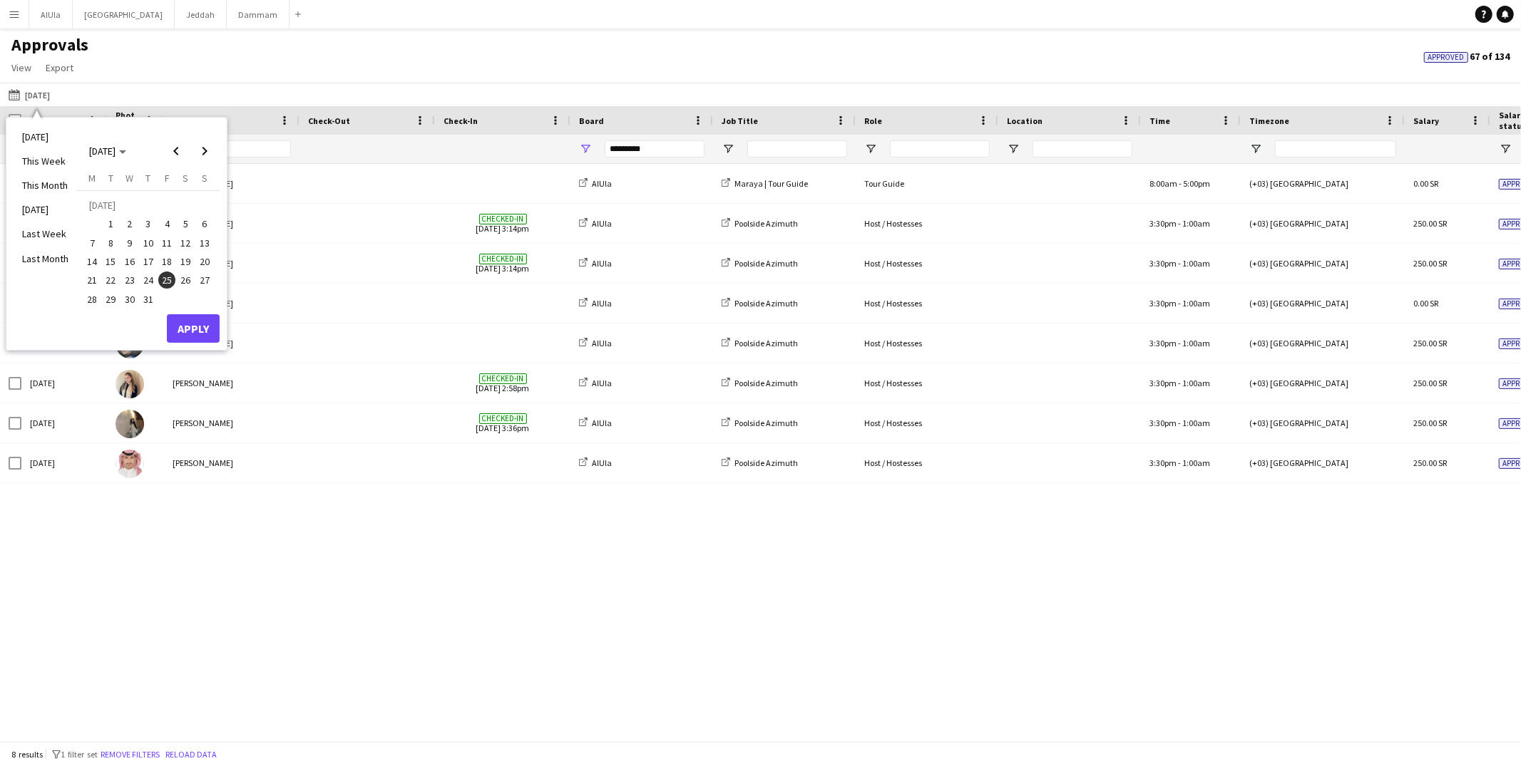
drag, startPoint x: 180, startPoint y: 284, endPoint x: 181, endPoint y: 317, distance: 33.5
click at [180, 284] on span "26" at bounding box center [186, 280] width 17 height 17
click at [183, 330] on button "Apply" at bounding box center [193, 328] width 53 height 29
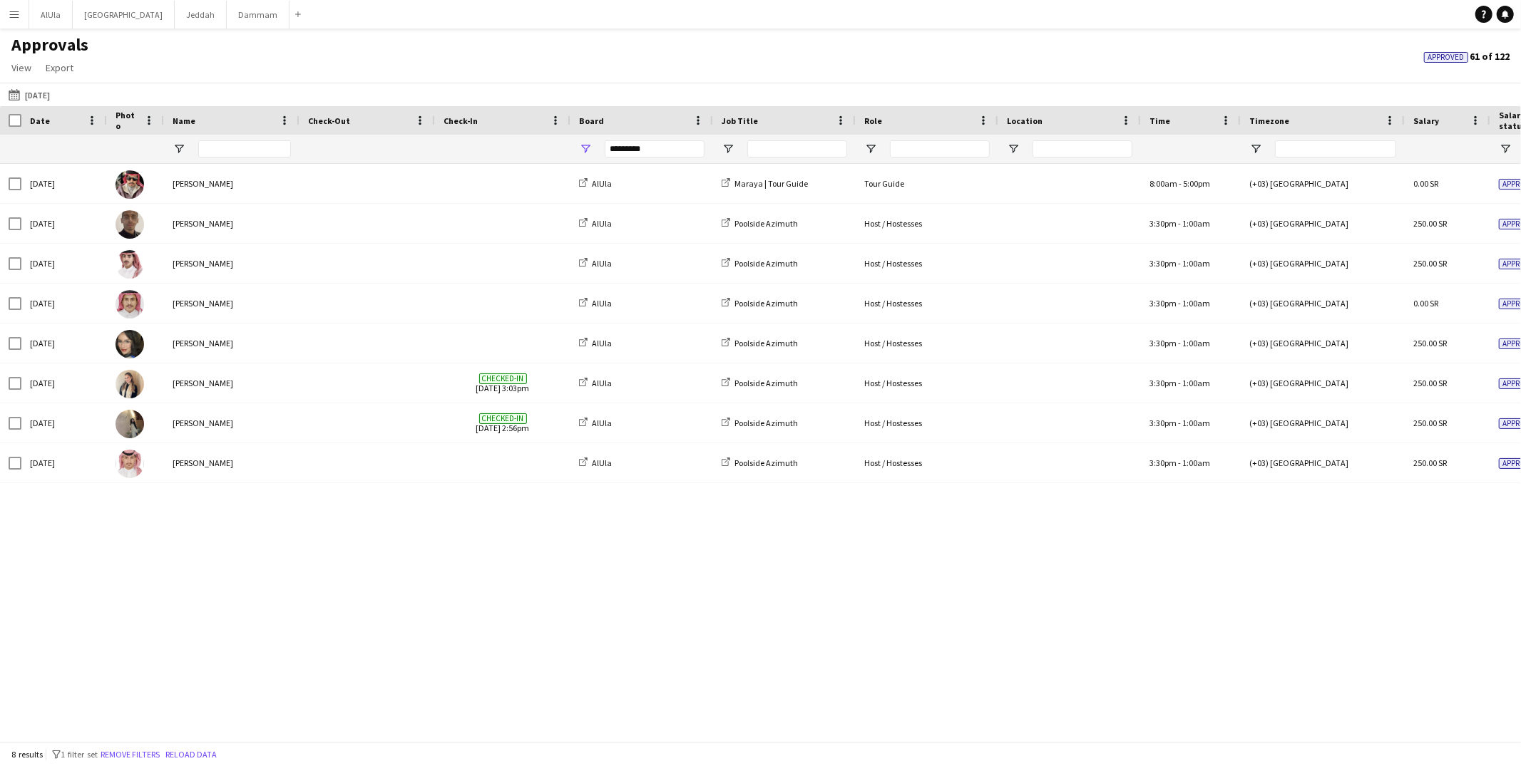
click at [13, 22] on button "Menu" at bounding box center [14, 14] width 29 height 29
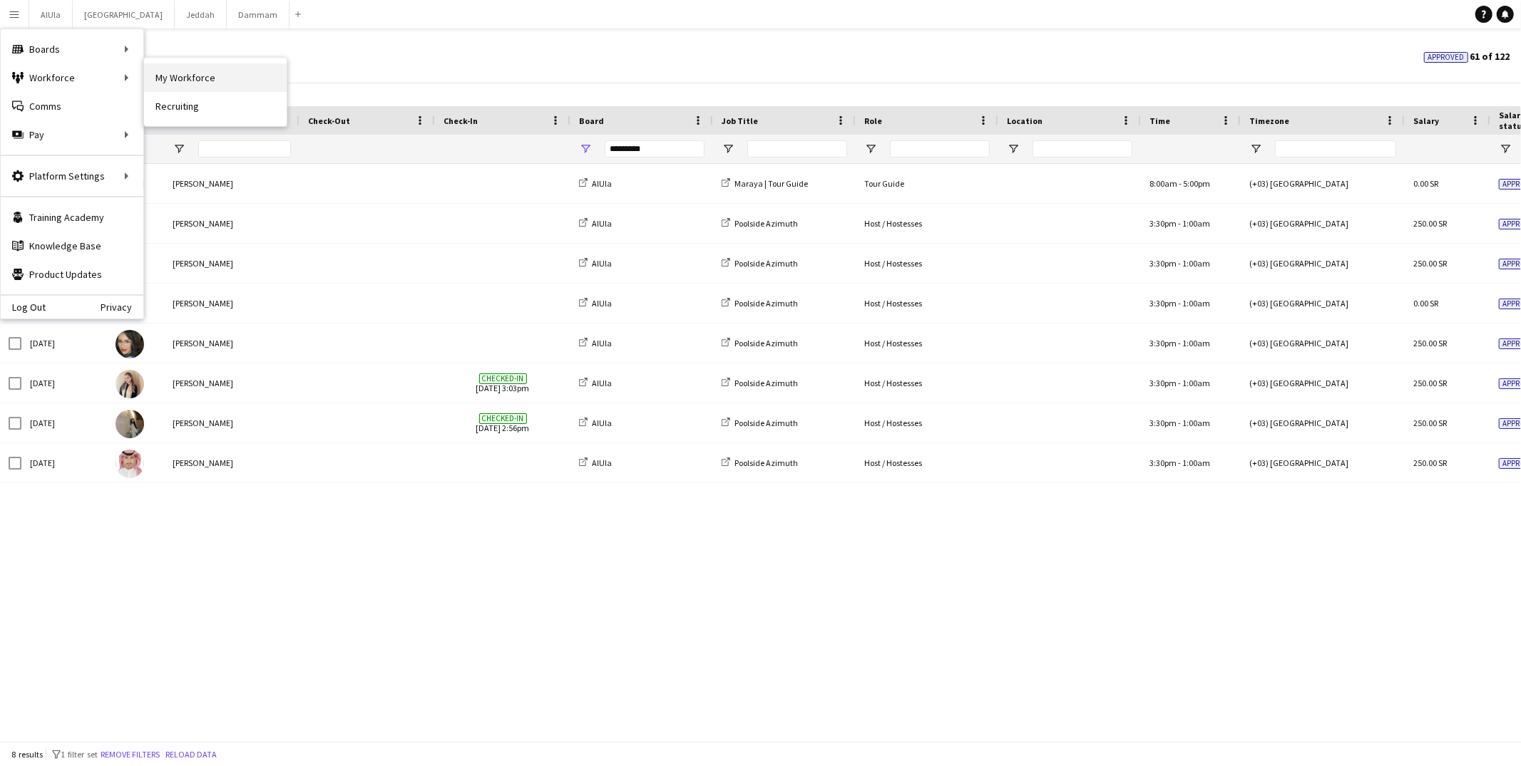
click at [184, 77] on link "My Workforce" at bounding box center [215, 77] width 143 height 29
